Goal: Task Accomplishment & Management: Complete application form

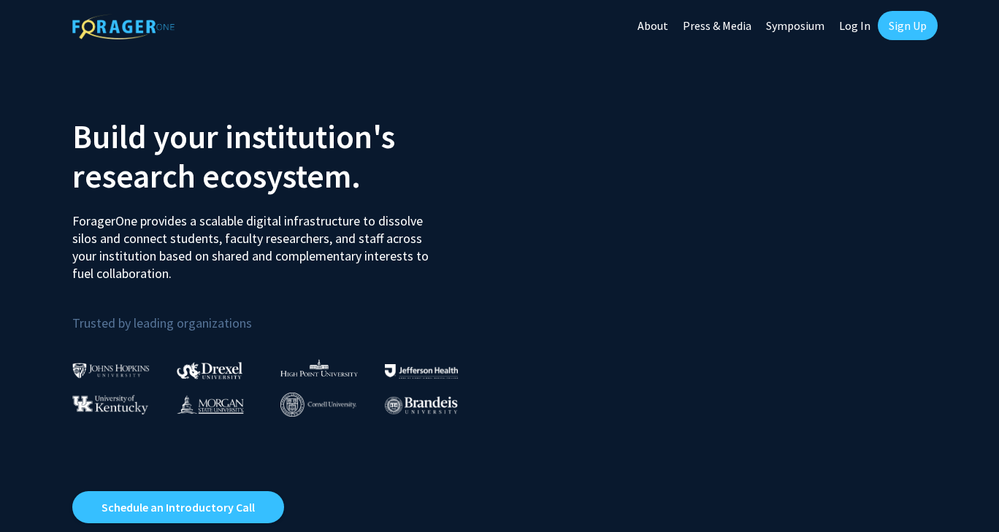
click at [903, 26] on link "Sign Up" at bounding box center [908, 25] width 60 height 29
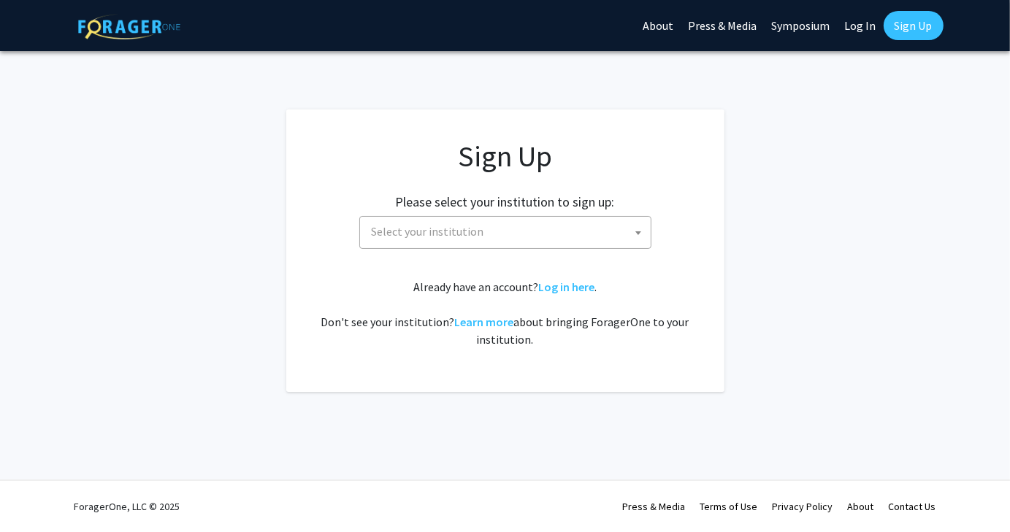
click at [492, 235] on span "Select your institution" at bounding box center [508, 232] width 285 height 30
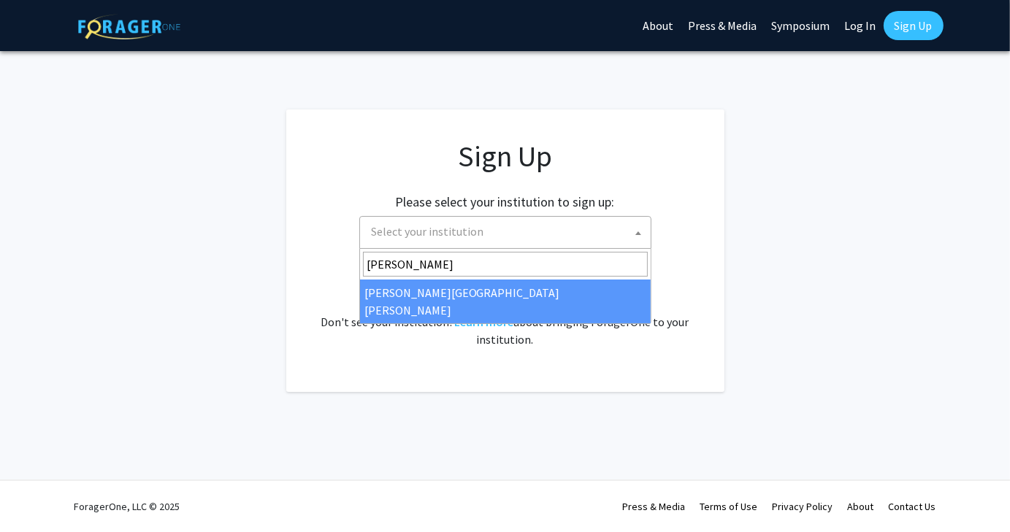
type input "[PERSON_NAME]"
select select "1"
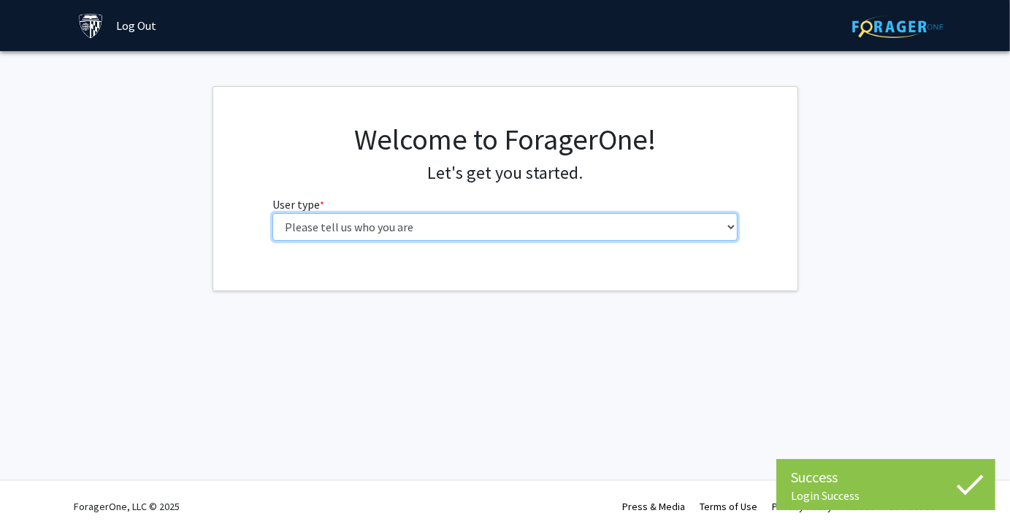
click at [575, 226] on select "Please tell us who you are Undergraduate Student Master's Student Doctoral Cand…" at bounding box center [504, 227] width 465 height 28
select select "1: undergrad"
click at [272, 213] on select "Please tell us who you are Undergraduate Student Master's Student Doctoral Cand…" at bounding box center [504, 227] width 465 height 28
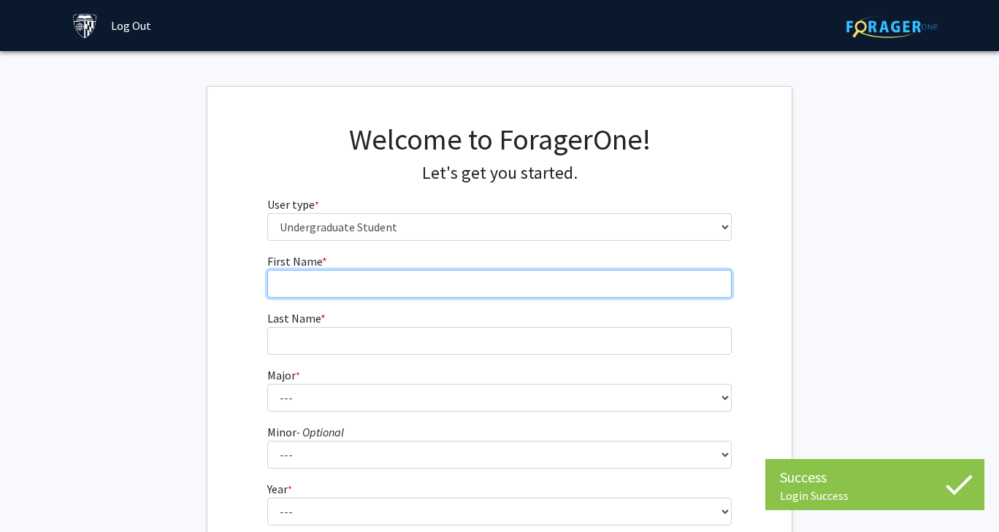
click at [597, 283] on input "First Name * required" at bounding box center [499, 284] width 465 height 28
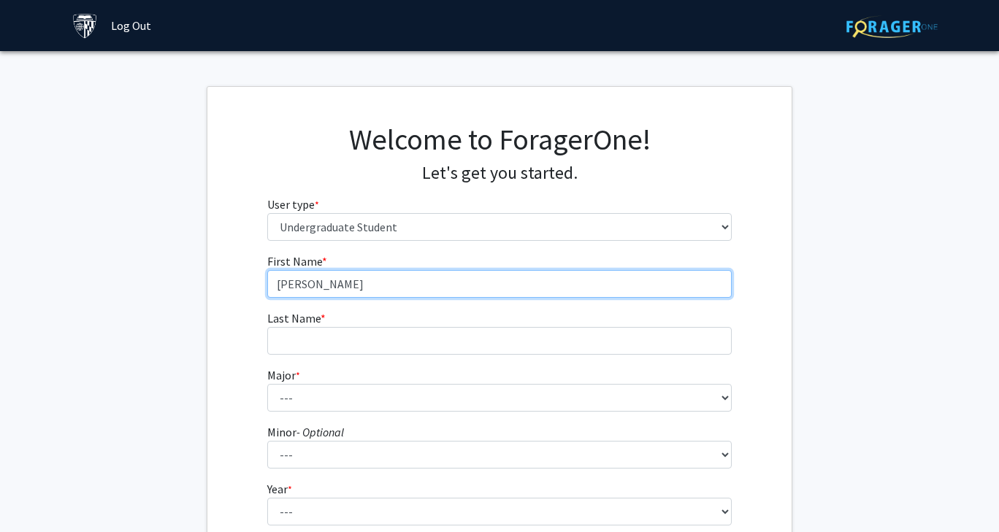
type input "[PERSON_NAME]"
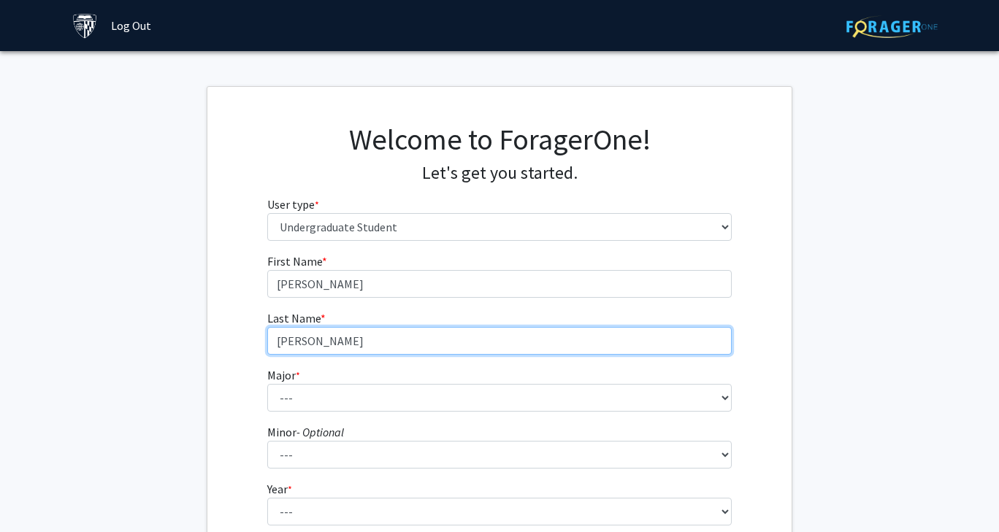
type input "[PERSON_NAME]"
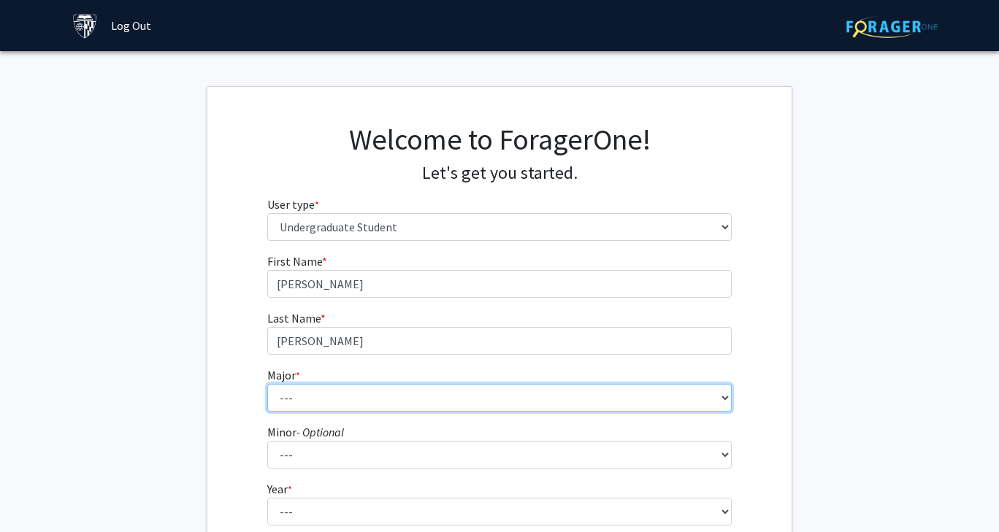
click at [568, 396] on select "--- Africana Studies Anthropology Applied Mathematics & Statistics Archaeology …" at bounding box center [499, 398] width 465 height 28
select select "51: 63"
click at [267, 384] on select "--- Africana Studies Anthropology Applied Mathematics & Statistics Archaeology …" at bounding box center [499, 398] width 465 height 28
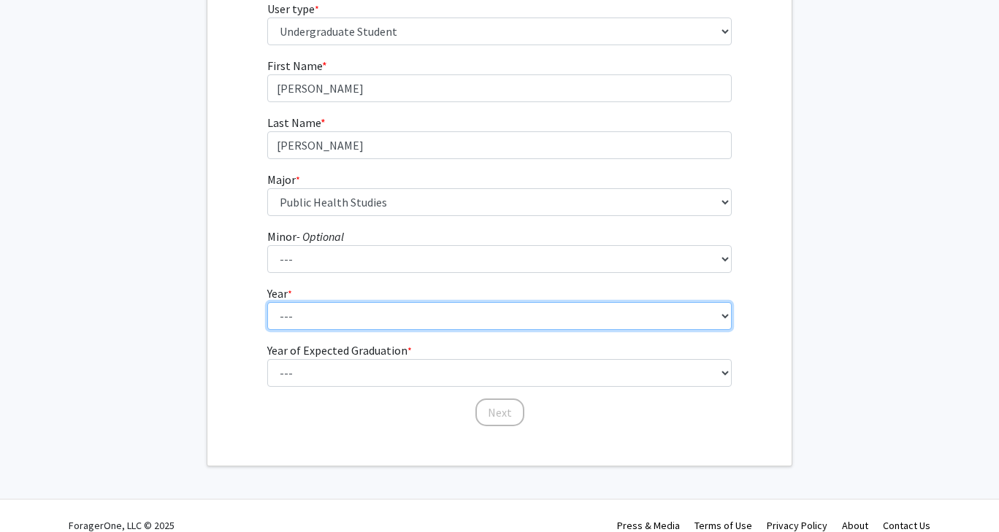
click at [551, 316] on select "--- First-year Sophomore Junior Senior Postbaccalaureate Certificate" at bounding box center [499, 316] width 465 height 28
select select "1: first-year"
click at [267, 302] on select "--- First-year Sophomore Junior Senior Postbaccalaureate Certificate" at bounding box center [499, 316] width 465 height 28
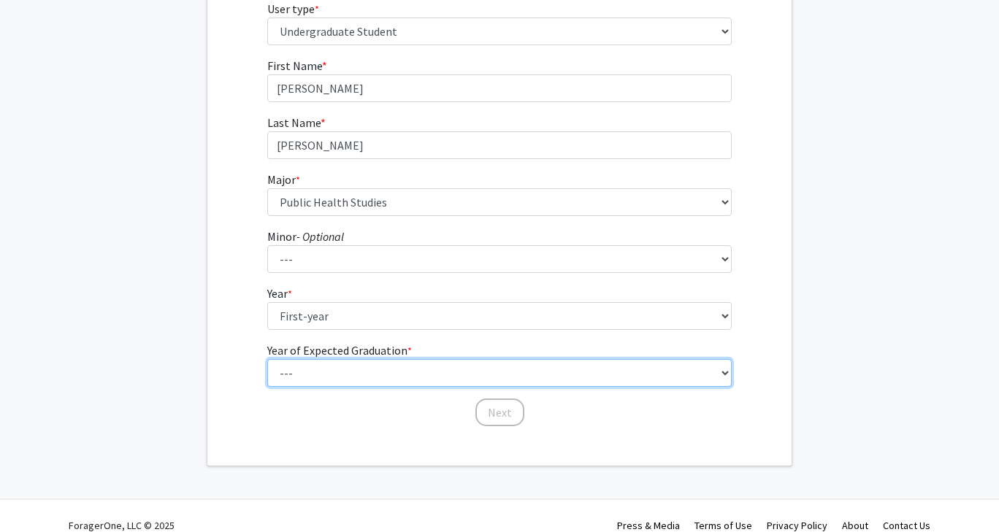
click at [552, 366] on select "--- 2025 2026 2027 2028 2029 2030 2031 2032 2033 2034" at bounding box center [499, 373] width 465 height 28
select select "5: 2029"
click at [267, 359] on select "--- 2025 2026 2027 2028 2029 2030 2031 2032 2033 2034" at bounding box center [499, 373] width 465 height 28
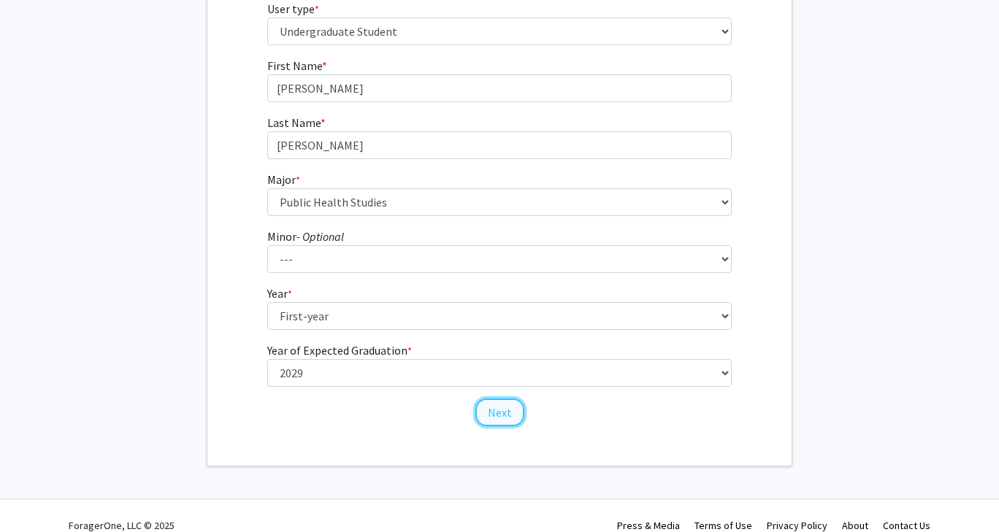
click at [505, 407] on button "Next" at bounding box center [499, 413] width 49 height 28
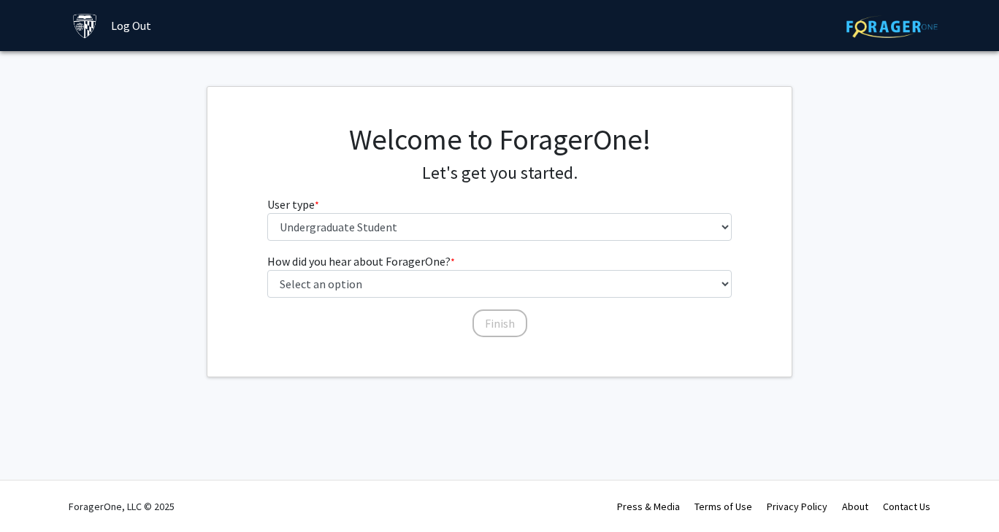
scroll to position [0, 0]
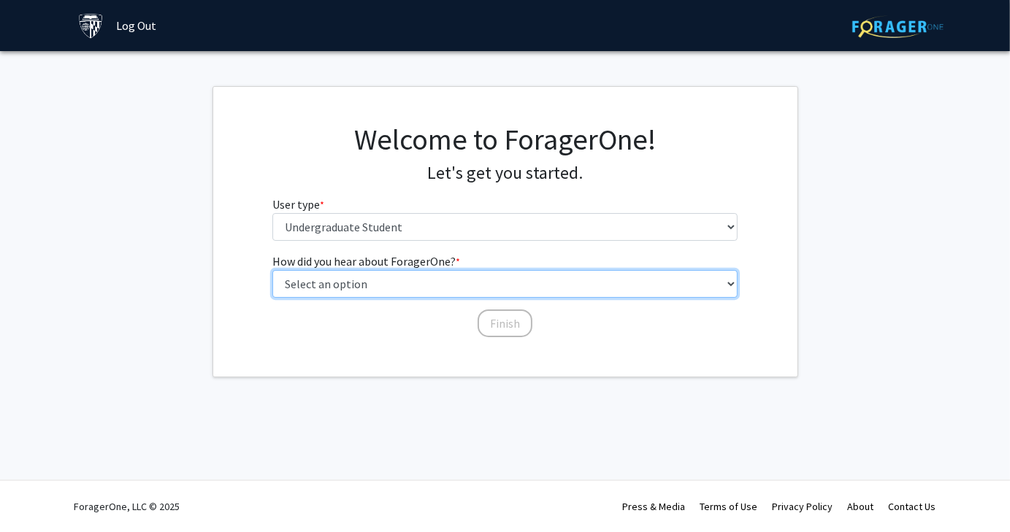
click at [490, 283] on select "Select an option Peer/student recommendation Faculty/staff recommendation Unive…" at bounding box center [504, 284] width 465 height 28
select select "1: peer_recommendation"
click at [272, 270] on select "Select an option Peer/student recommendation Faculty/staff recommendation Unive…" at bounding box center [504, 284] width 465 height 28
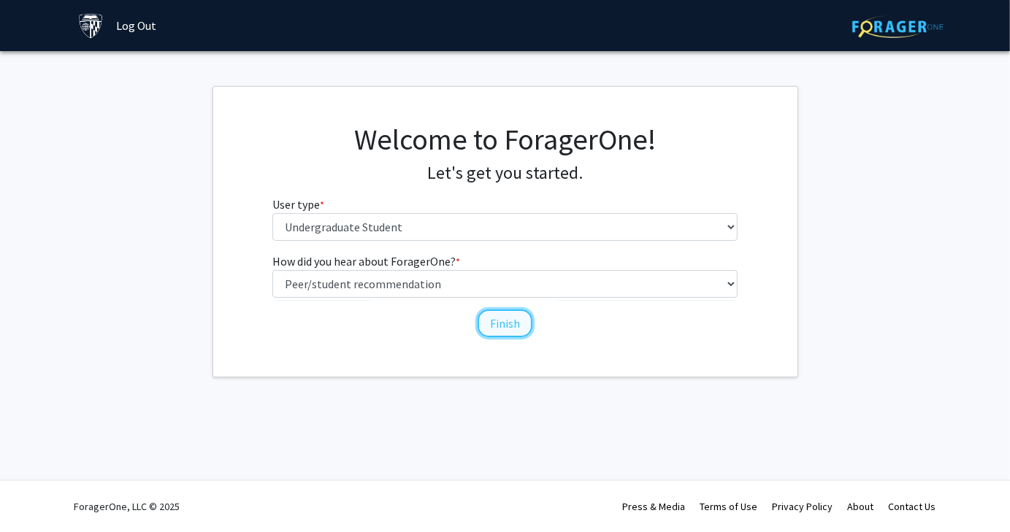
click at [495, 324] on button "Finish" at bounding box center [505, 324] width 55 height 28
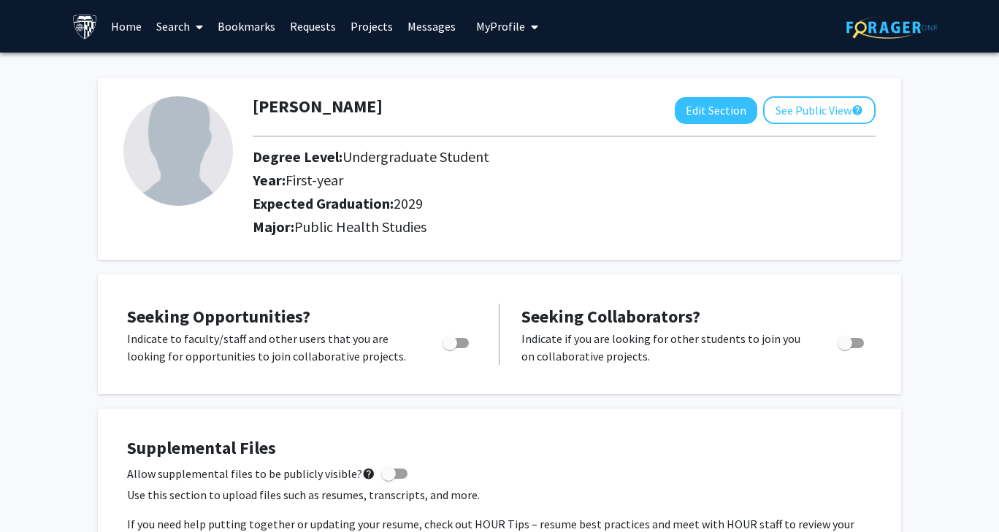
click at [164, 25] on link "Search" at bounding box center [179, 26] width 61 height 51
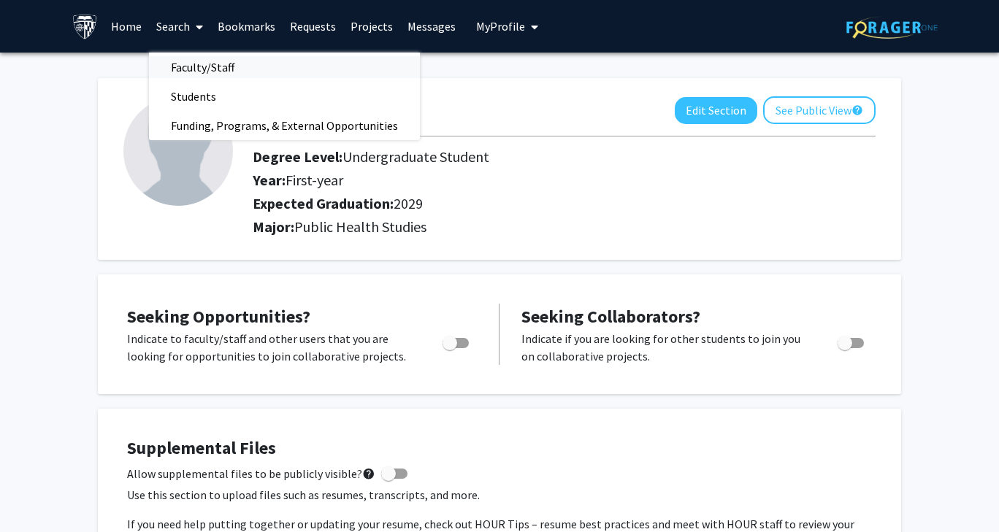
click at [186, 66] on span "Faculty/Staff" at bounding box center [202, 67] width 107 height 29
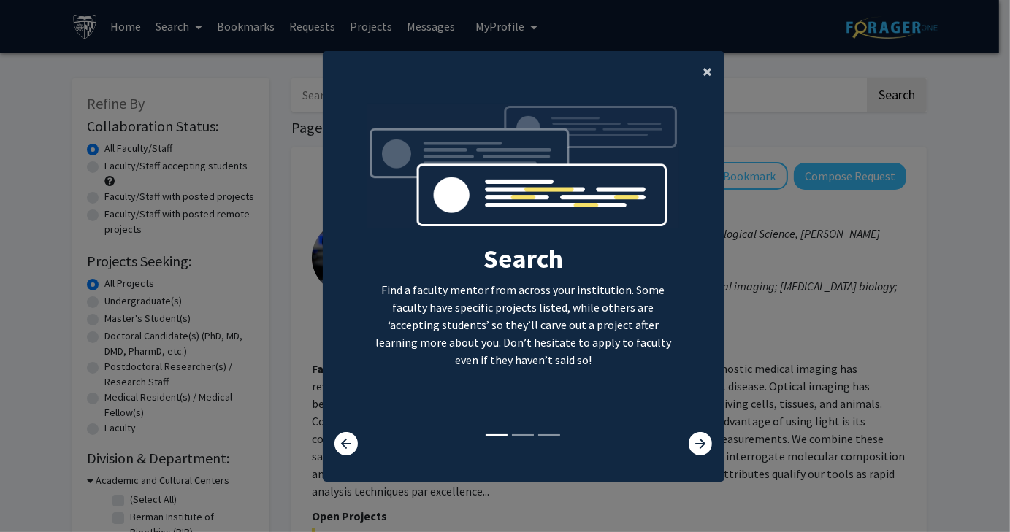
click at [703, 71] on span "×" at bounding box center [707, 71] width 9 height 23
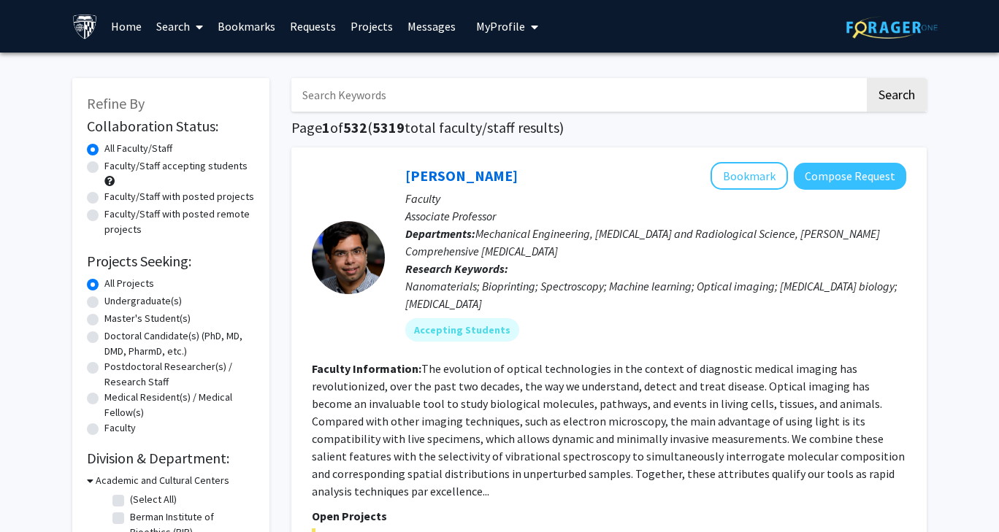
scroll to position [1, 0]
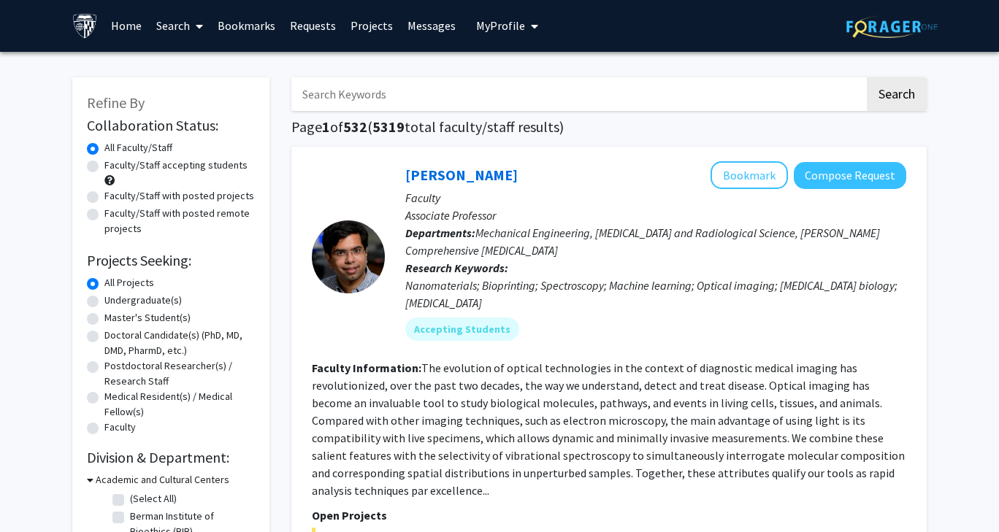
click at [172, 166] on label "Faculty/Staff accepting students" at bounding box center [175, 165] width 143 height 15
click at [114, 166] on input "Faculty/Staff accepting students" at bounding box center [108, 162] width 9 height 9
radio input "true"
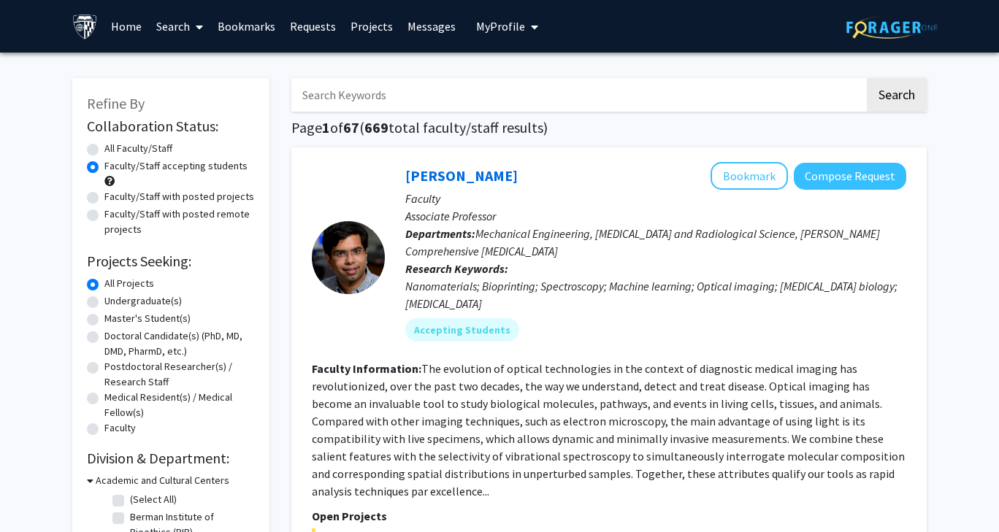
click at [143, 304] on label "Undergraduate(s)" at bounding box center [142, 301] width 77 height 15
click at [114, 303] on input "Undergraduate(s)" at bounding box center [108, 298] width 9 height 9
radio input "true"
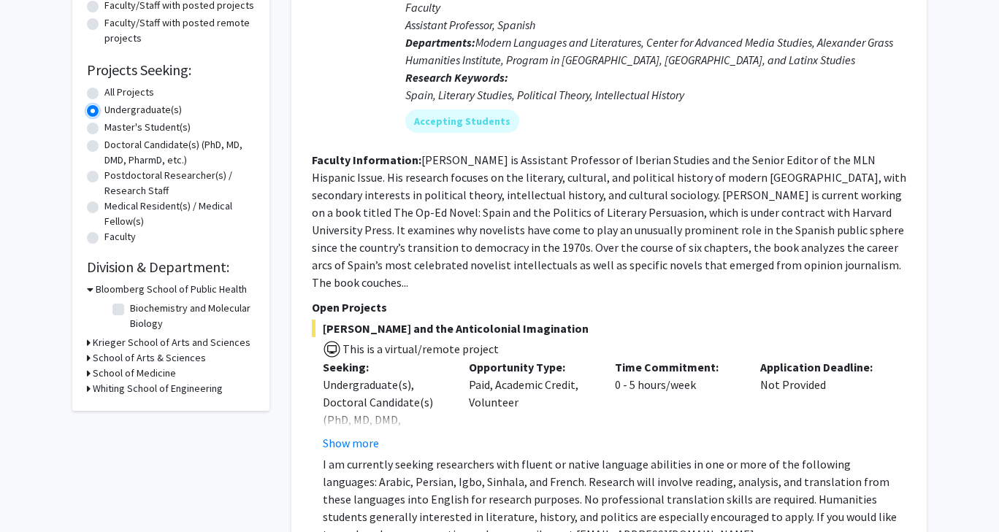
scroll to position [192, 0]
click at [168, 343] on h3 "Krieger School of Arts and Sciences" at bounding box center [172, 341] width 158 height 15
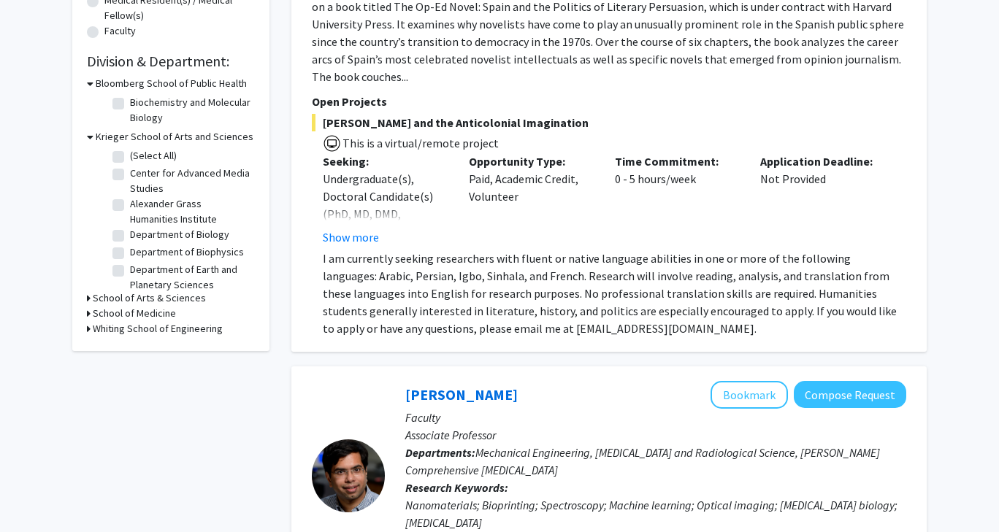
scroll to position [1, 0]
click at [187, 296] on h3 "School of Arts & Sciences" at bounding box center [149, 298] width 113 height 15
click at [130, 317] on label "Psychological and Brain Sciences" at bounding box center [190, 325] width 121 height 31
click at [130, 317] on input "Psychological and Brain Sciences" at bounding box center [134, 314] width 9 height 9
checkbox input "true"
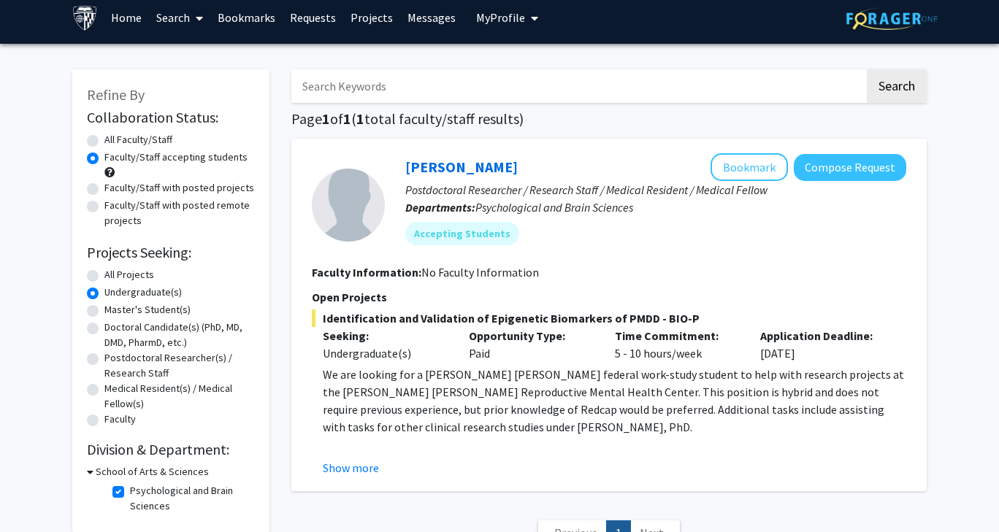
scroll to position [7, 0]
